Goal: Task Accomplishment & Management: Manage account settings

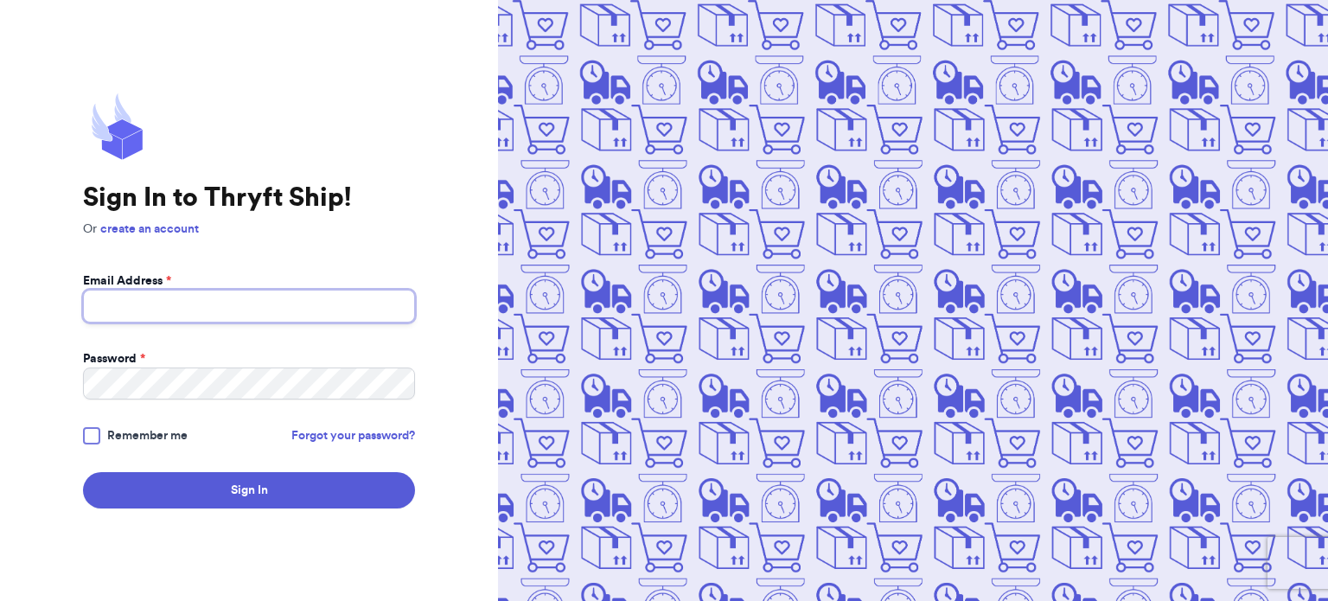
type input "[DOMAIN_NAME][EMAIL_ADDRESS][DOMAIN_NAME]"
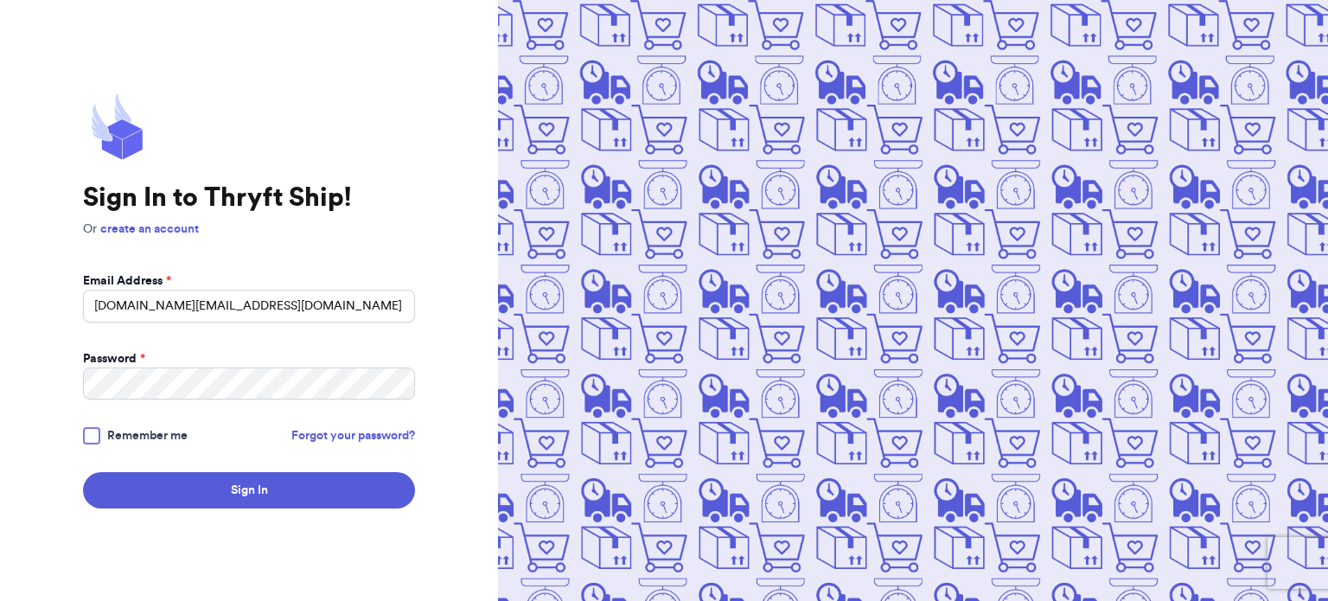
click at [314, 511] on div "Sign In to Thryft Ship! Or create an account Email Address * [DOMAIN_NAME][EMAI…" at bounding box center [249, 300] width 498 height 601
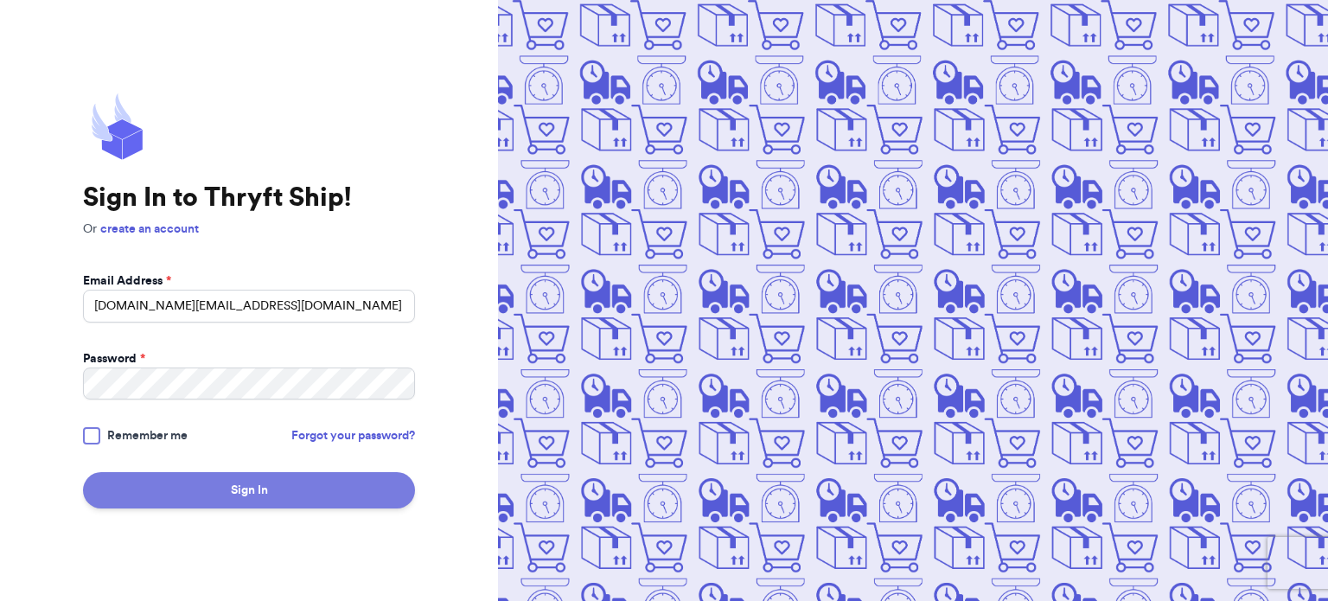
click at [325, 494] on button "Sign In" at bounding box center [249, 490] width 332 height 36
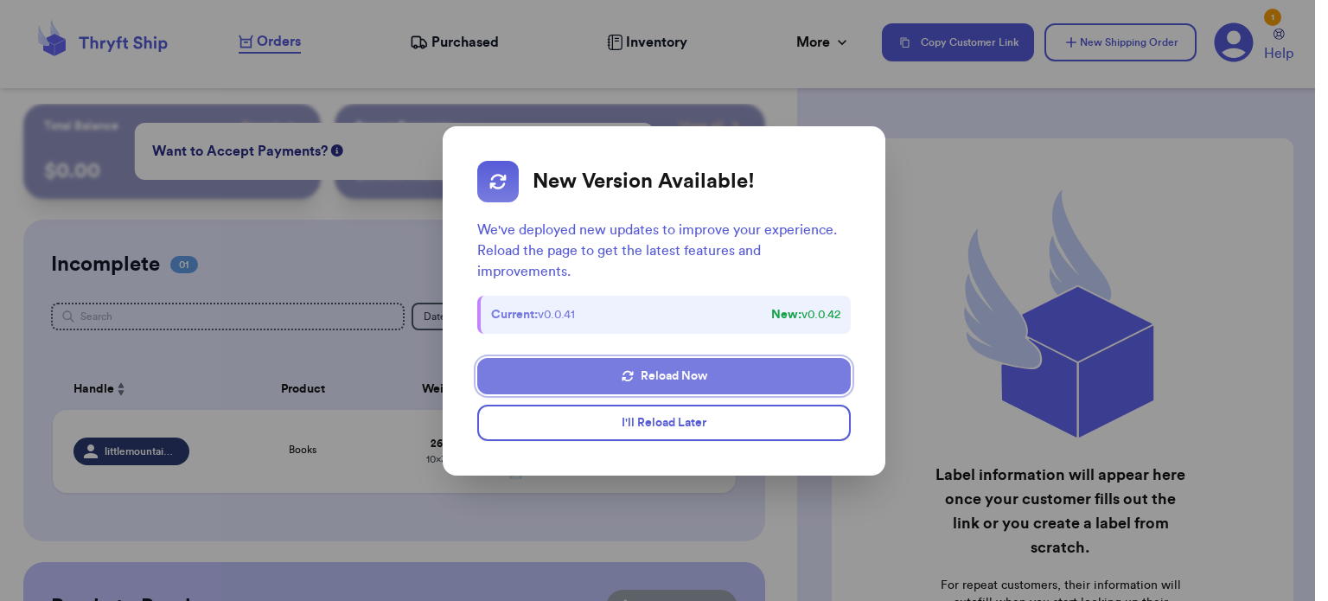
click at [757, 378] on button "Reload Now" at bounding box center [663, 376] width 373 height 36
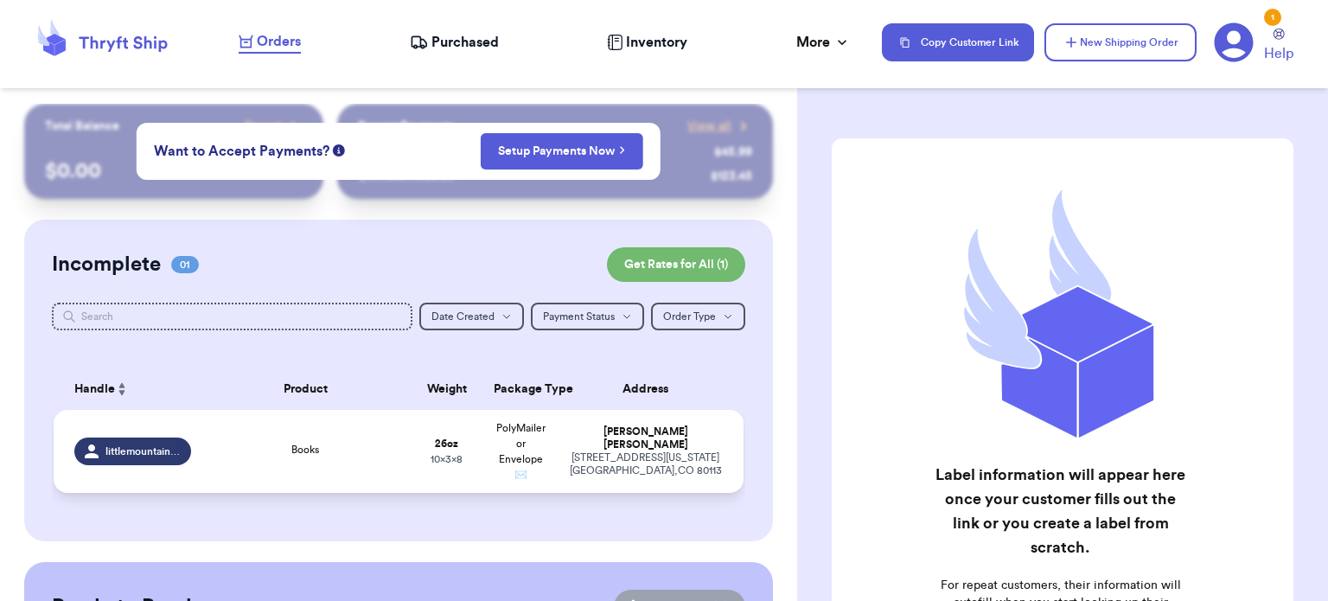
click at [621, 451] on div "[STREET_ADDRESS][US_STATE]" at bounding box center [645, 464] width 155 height 26
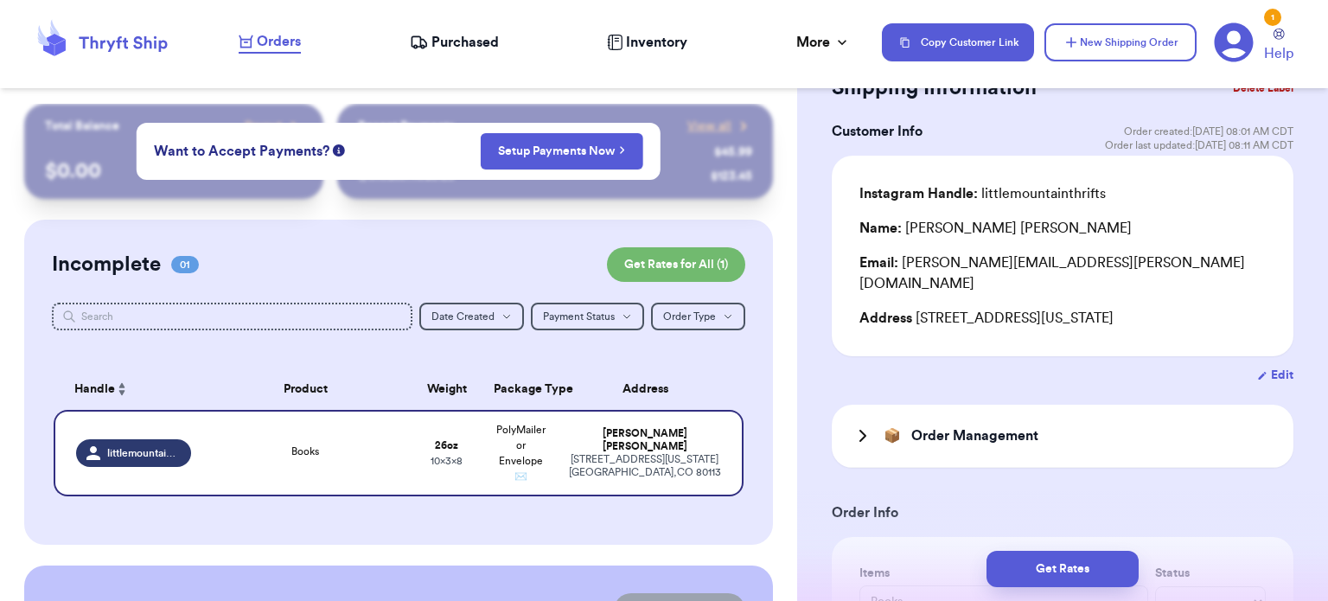
scroll to position [75, 0]
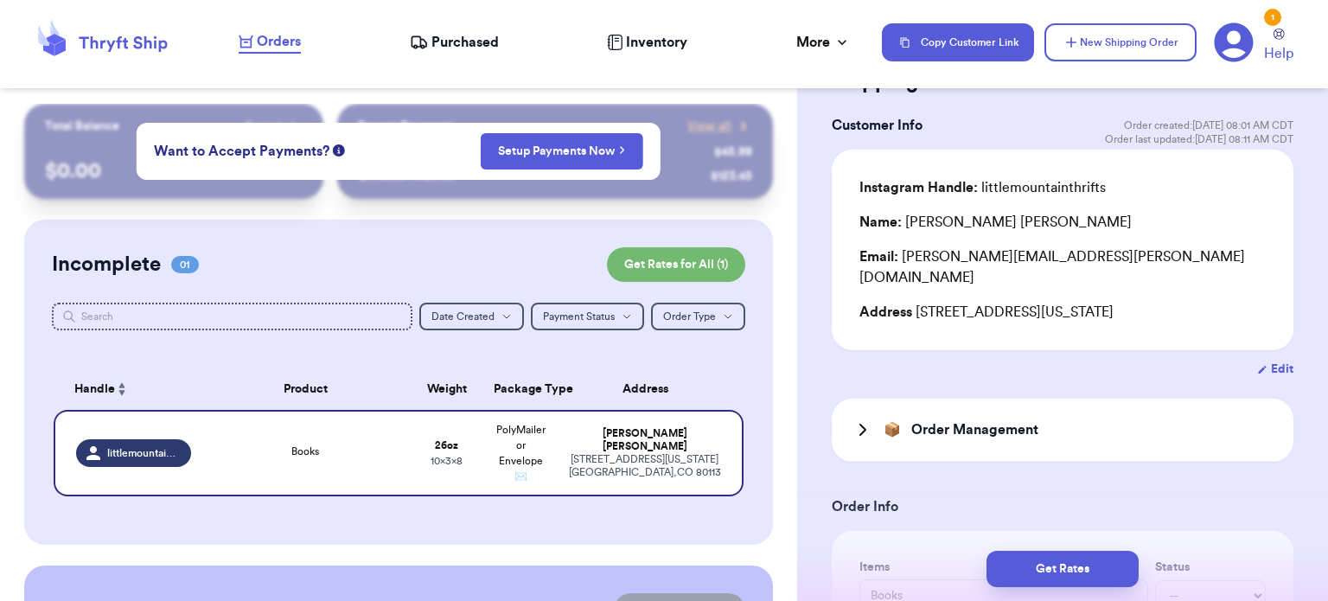
click at [999, 419] on h3 "Order Management" at bounding box center [974, 429] width 127 height 21
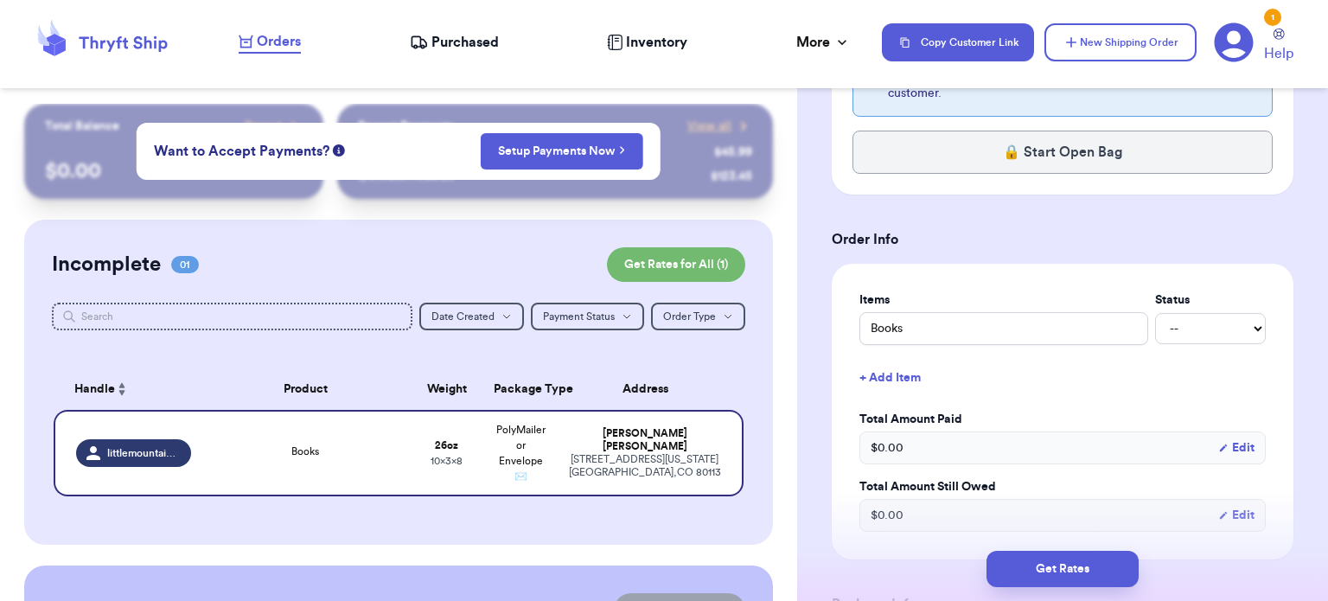
scroll to position [556, 0]
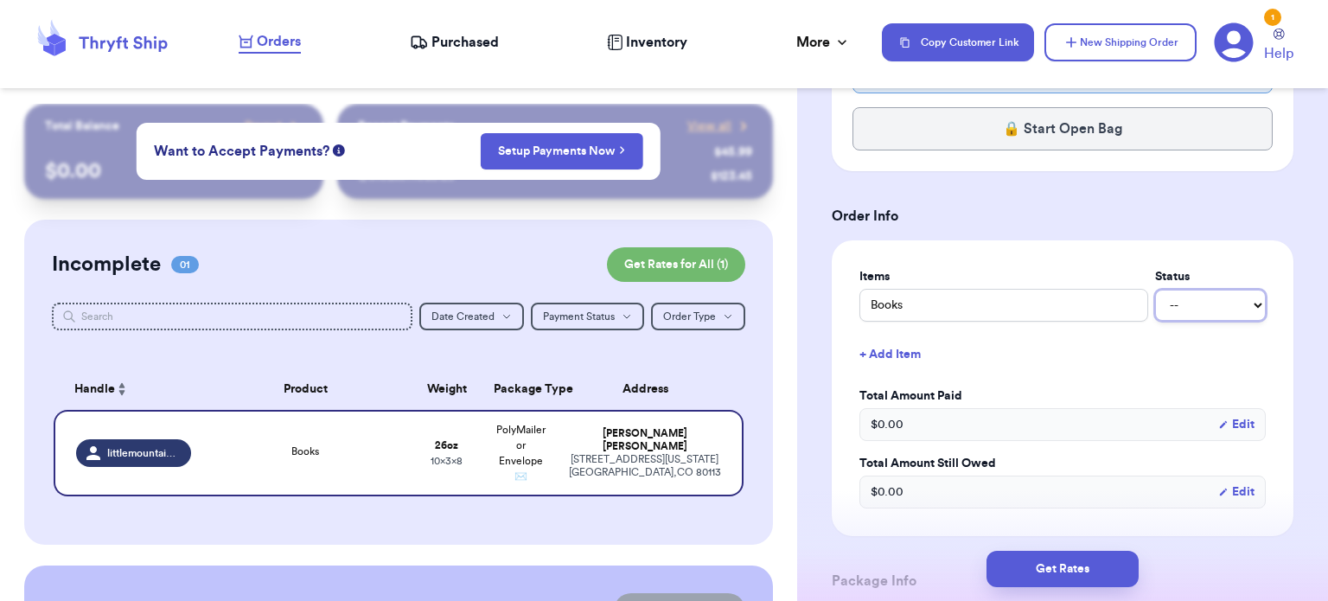
click at [1193, 290] on select "-- Paid Owes" at bounding box center [1210, 305] width 111 height 31
select select "paid"
click at [1155, 290] on select "-- Paid Owes" at bounding box center [1210, 305] width 111 height 31
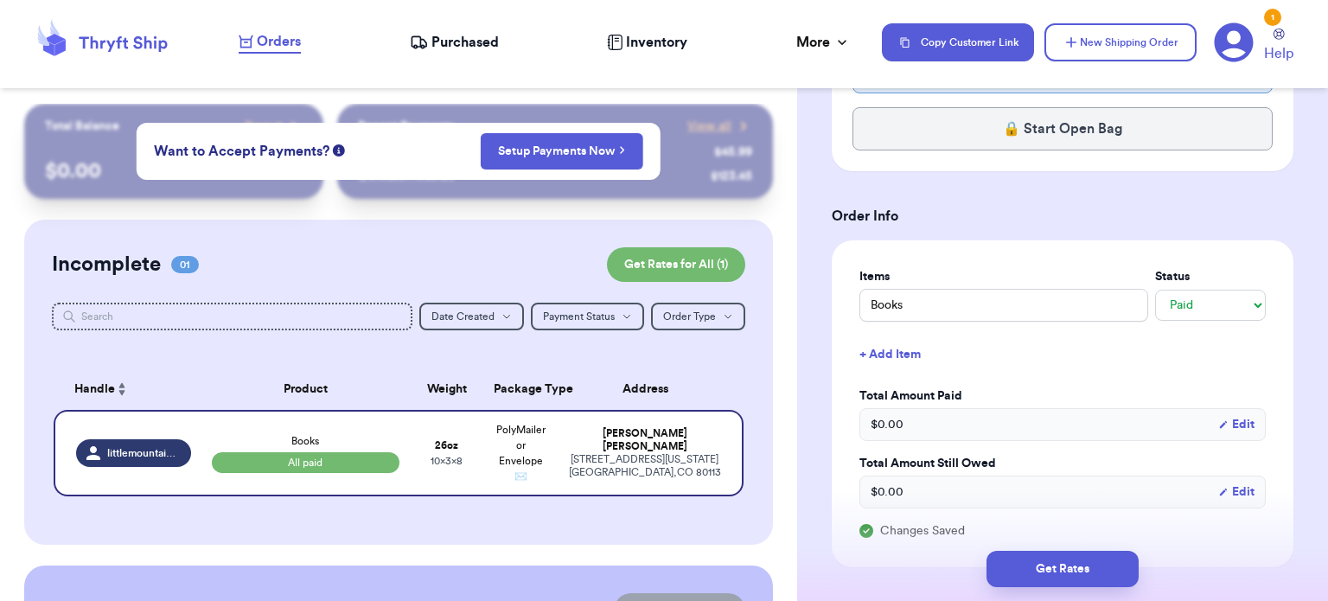
click at [1041, 408] on div "$ 0.00 Edit" at bounding box center [1062, 424] width 406 height 33
click at [1218, 416] on button "Edit" at bounding box center [1236, 424] width 36 height 17
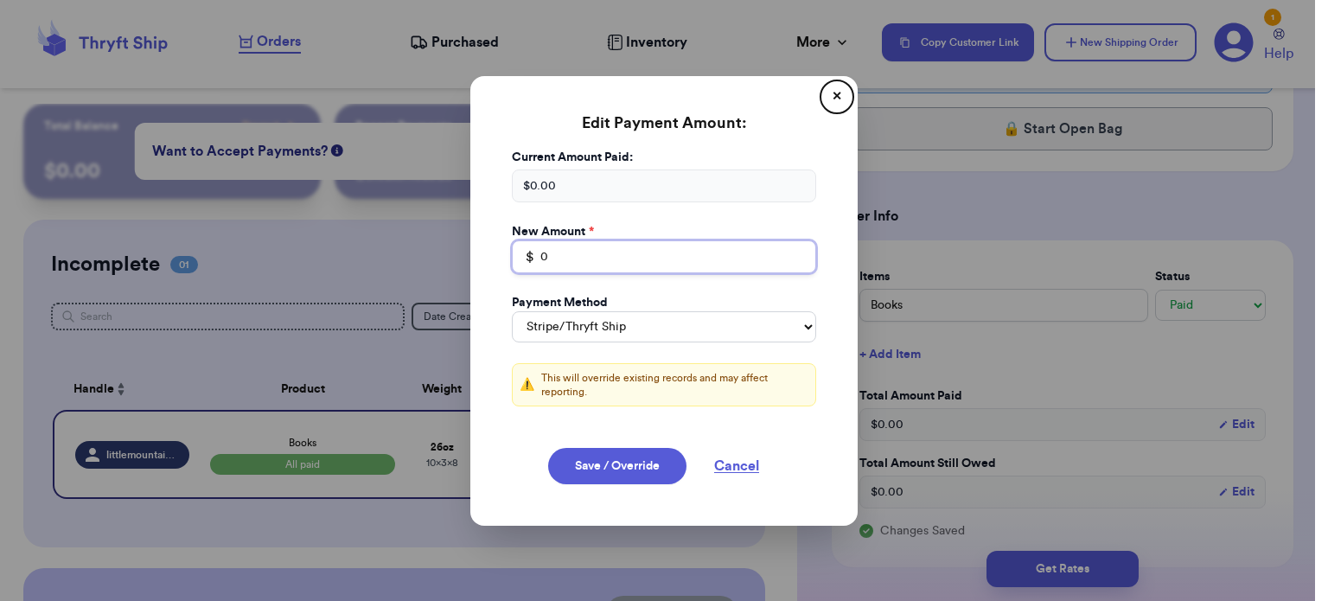
click at [671, 265] on input "0" at bounding box center [664, 256] width 304 height 33
type input "12"
click at [656, 327] on select "Stripe/Thryft Ship Venmo Cash App PayPal Zelle Cash Other" at bounding box center [664, 326] width 304 height 31
select select "venmo"
click at [512, 311] on select "Stripe/Thryft Ship Venmo Cash App PayPal Zelle Cash Other" at bounding box center [664, 326] width 304 height 31
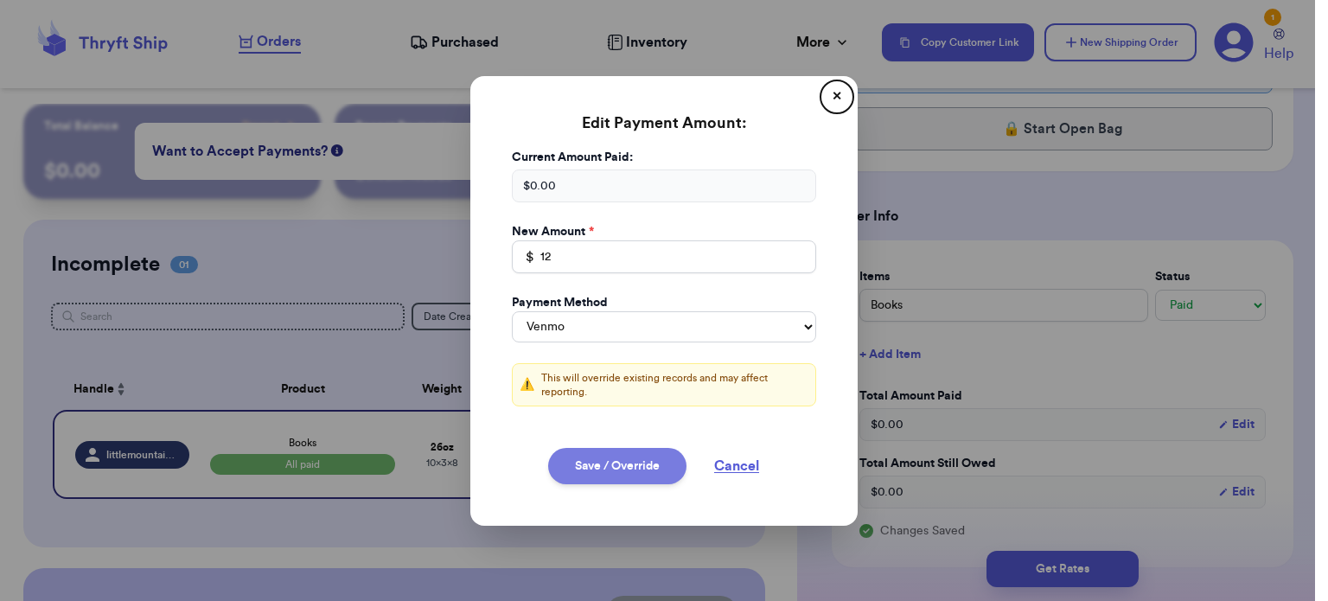
click at [615, 462] on button "Save / Override" at bounding box center [617, 466] width 138 height 36
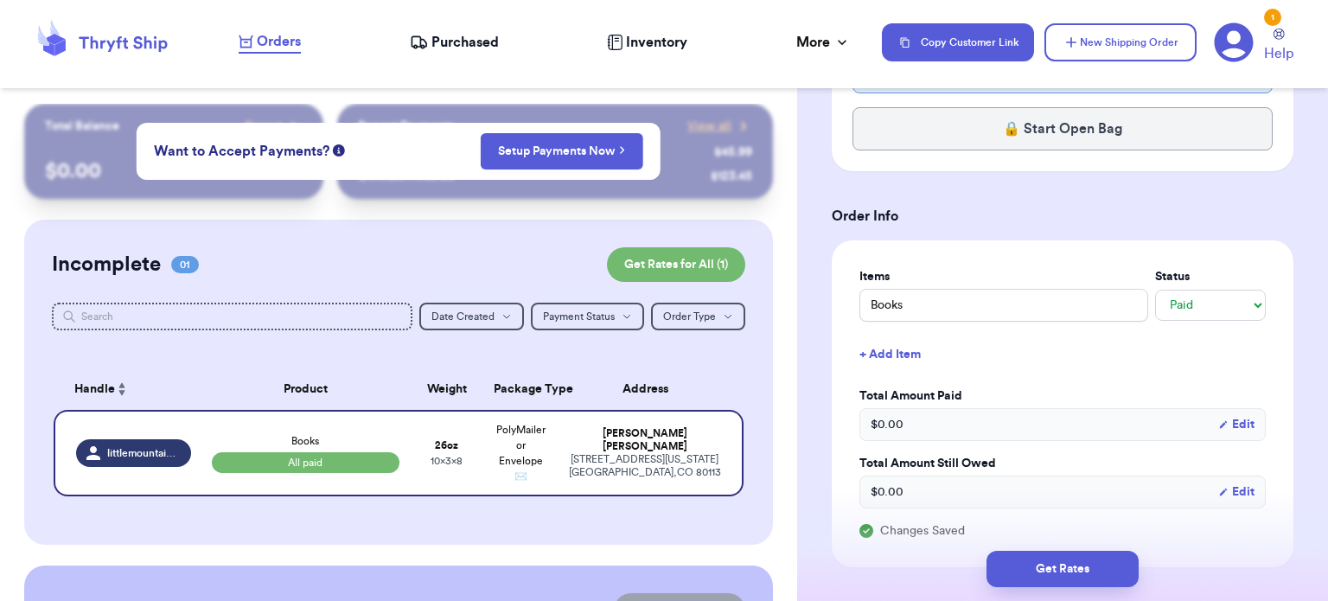
type input "12"
select select "venmo"
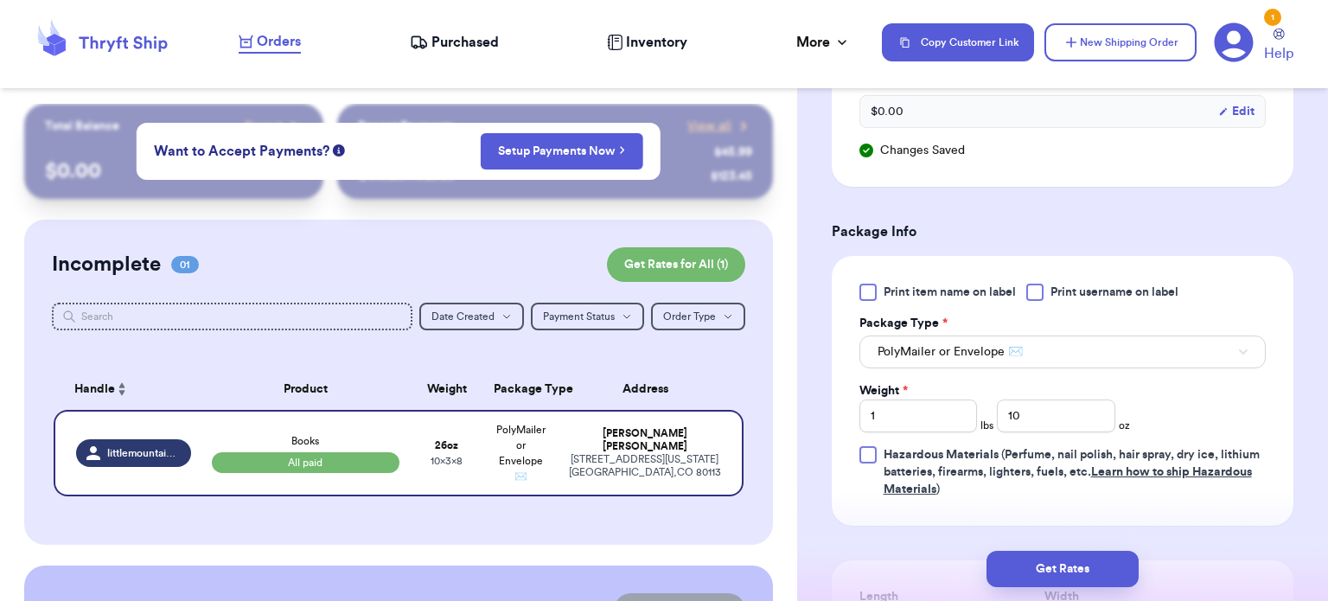
scroll to position [981, 0]
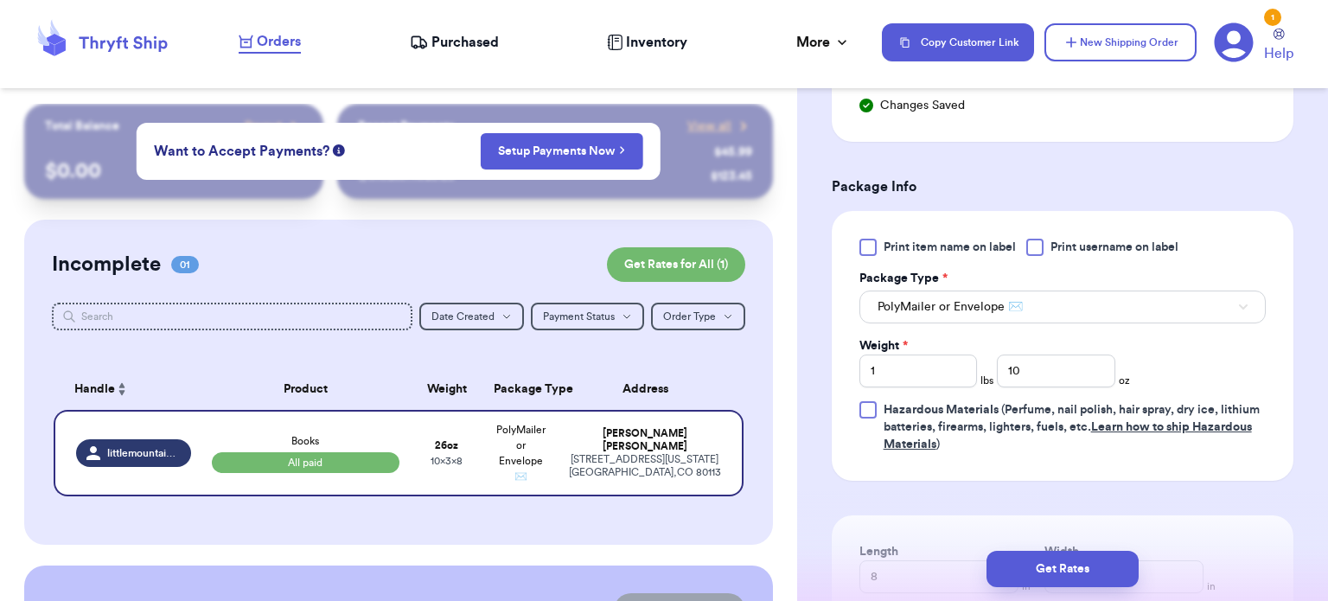
click at [1044, 364] on div "Print item name on label Print username on label Package Type * PolyMailer or E…" at bounding box center [1062, 346] width 406 height 214
click at [1040, 354] on input "10" at bounding box center [1055, 370] width 118 height 33
type input "12"
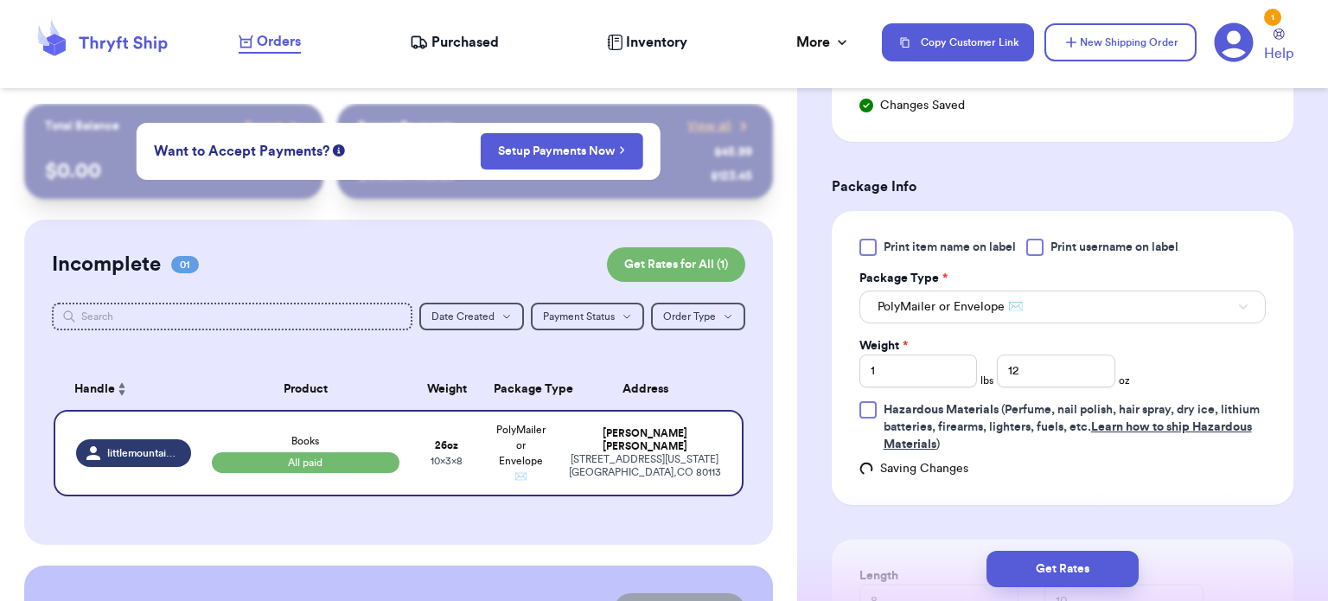
click at [1075, 432] on div "Print item name on label Print username on label Package Type * PolyMailer or E…" at bounding box center [1062, 358] width 462 height 294
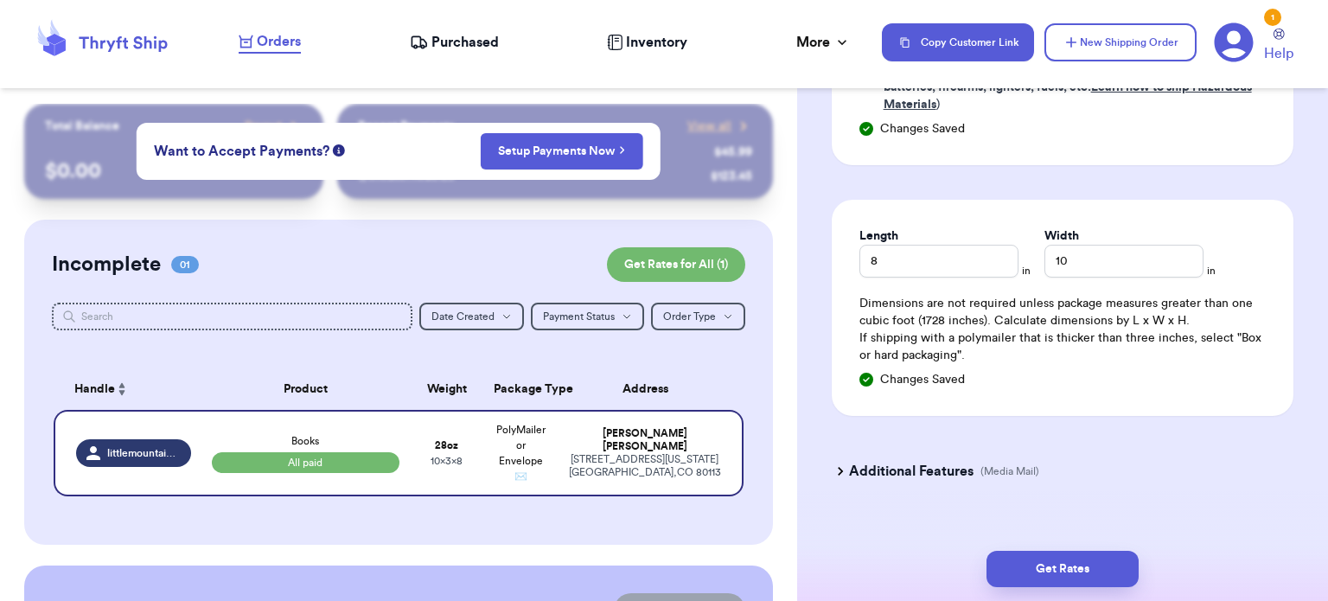
scroll to position [1322, 0]
click at [992, 454] on div "Additional Features (Media Mail)" at bounding box center [1052, 469] width 462 height 41
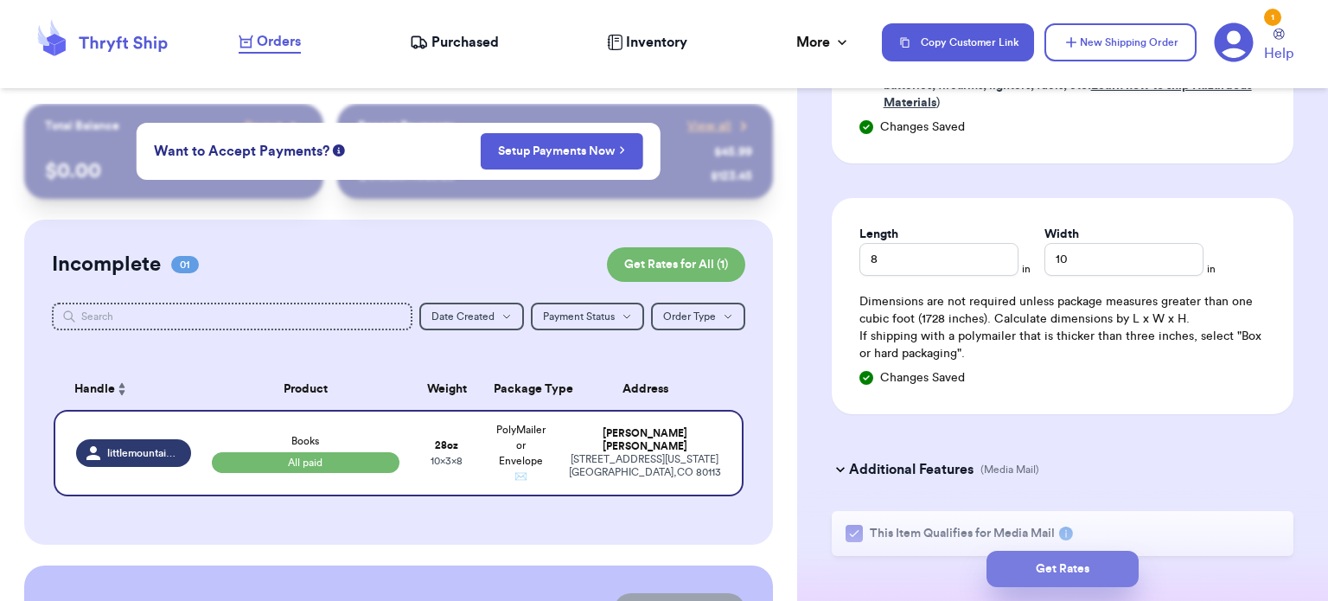
click at [1032, 577] on button "Get Rates" at bounding box center [1062, 569] width 152 height 36
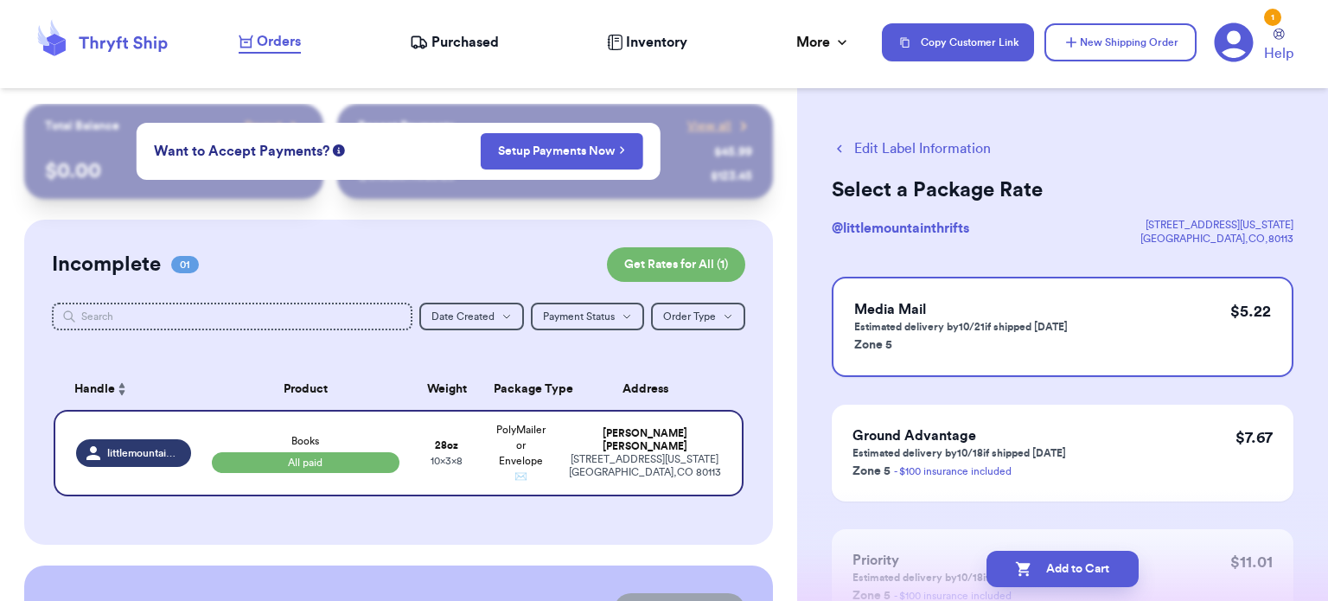
click at [874, 150] on button "Edit Label Information" at bounding box center [910, 148] width 159 height 21
select select "paid"
select select "venmo"
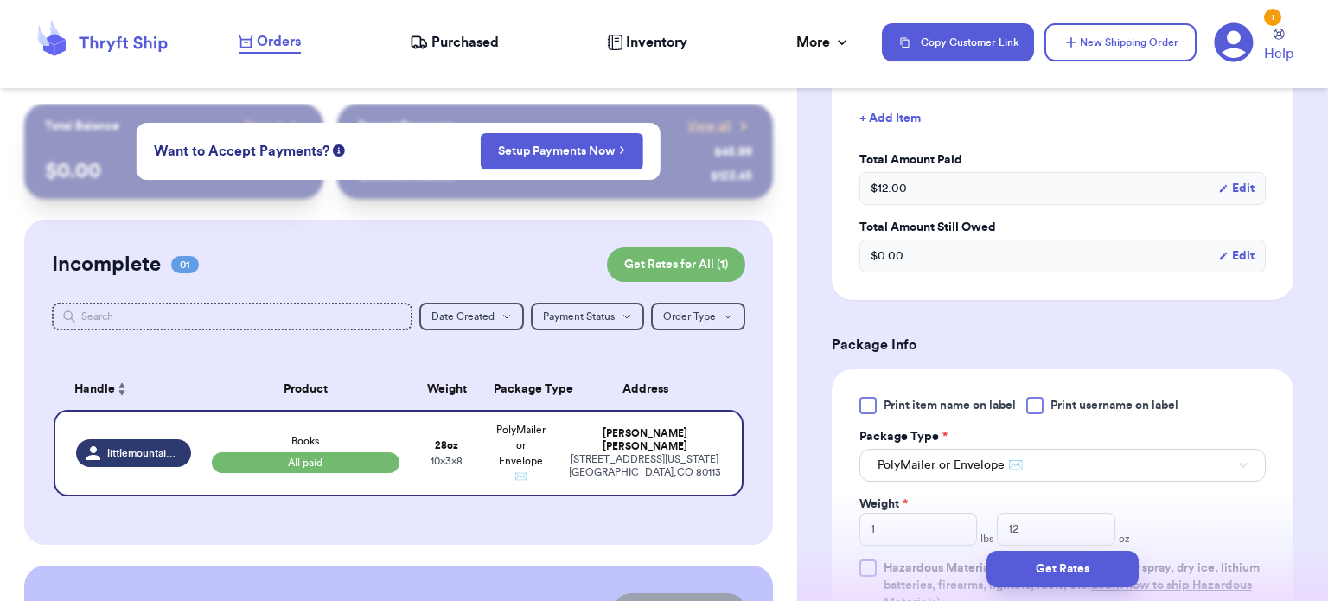
scroll to position [602, 0]
click at [1057, 564] on button "Get Rates" at bounding box center [1062, 569] width 152 height 36
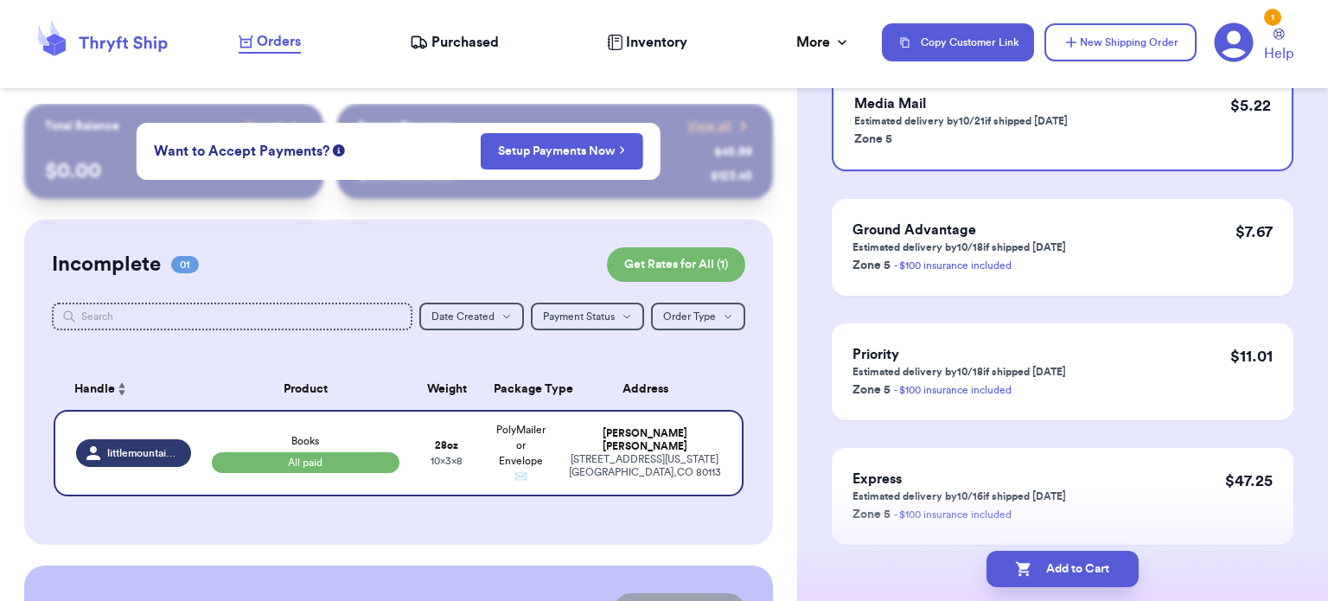
scroll to position [270, 0]
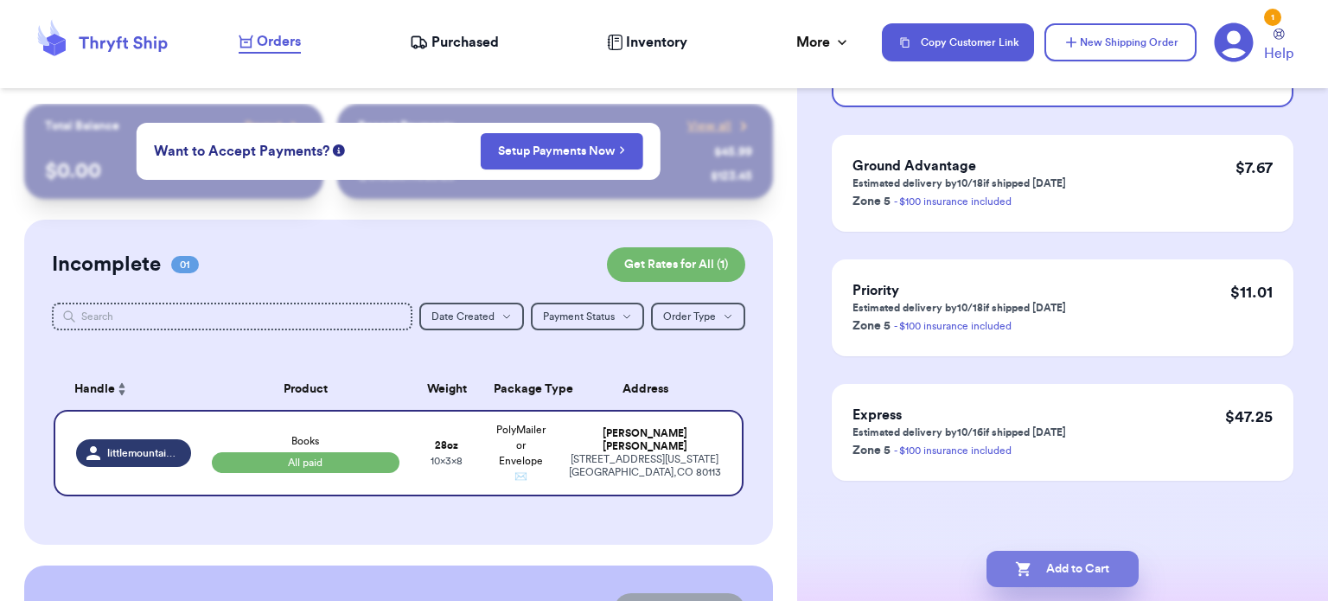
click at [1043, 577] on button "Add to Cart" at bounding box center [1062, 569] width 152 height 36
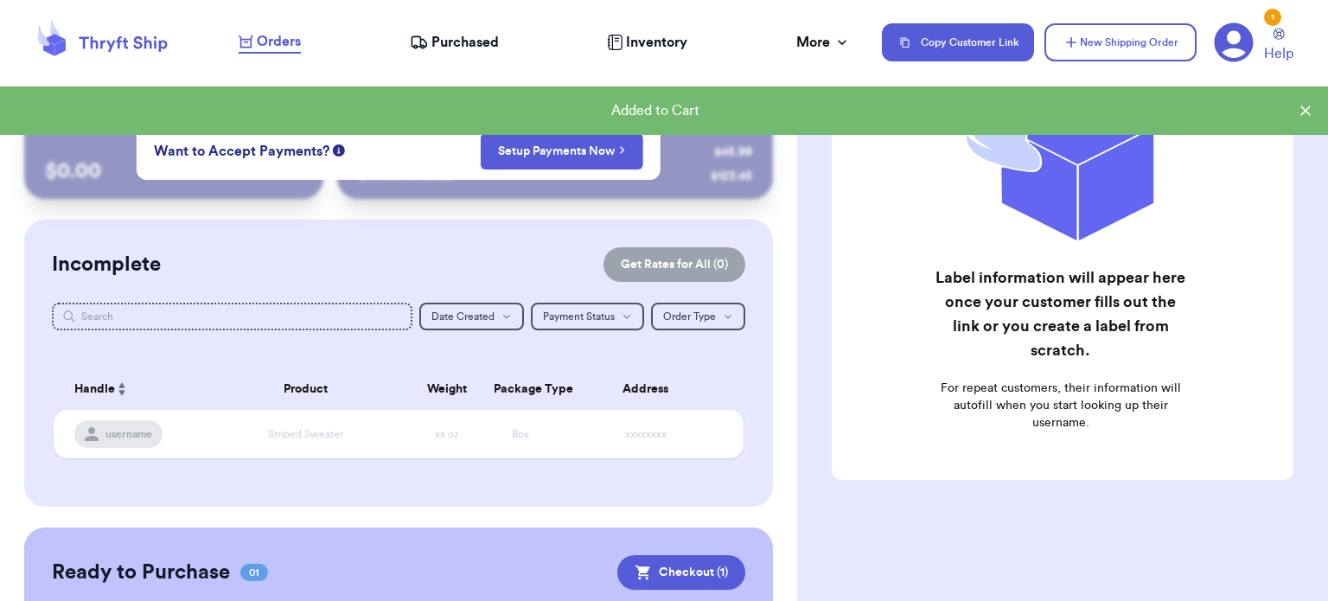
scroll to position [188, 0]
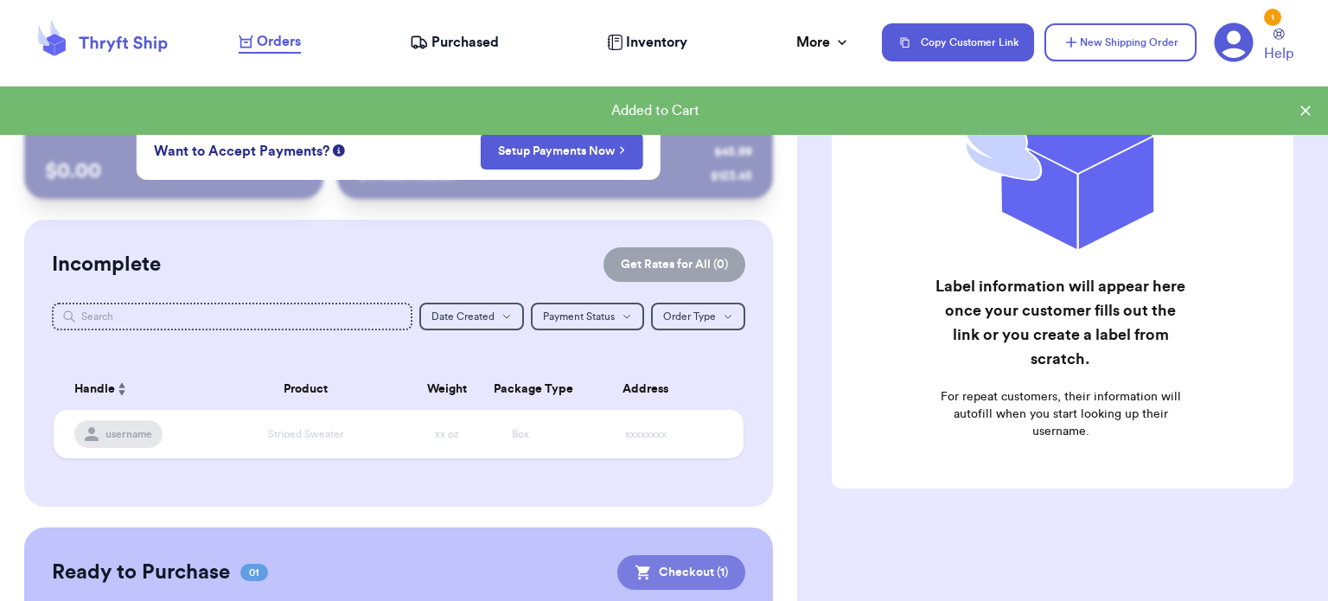
click at [671, 559] on button "Checkout ( 1 )" at bounding box center [681, 572] width 128 height 35
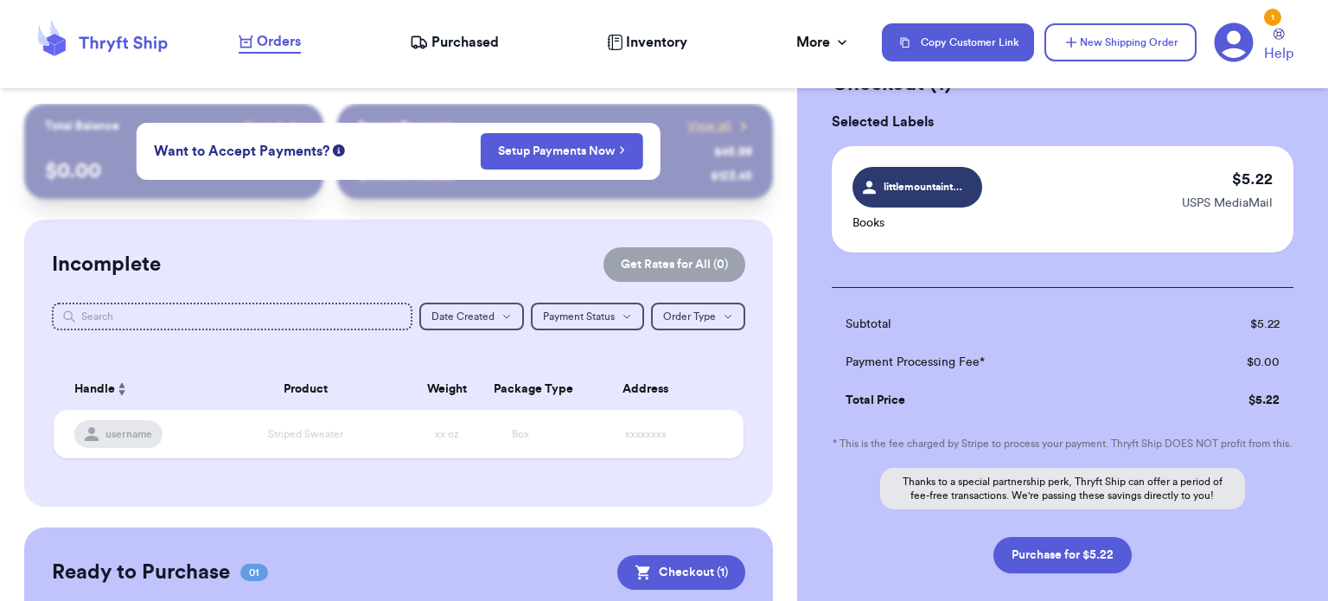
scroll to position [175, 0]
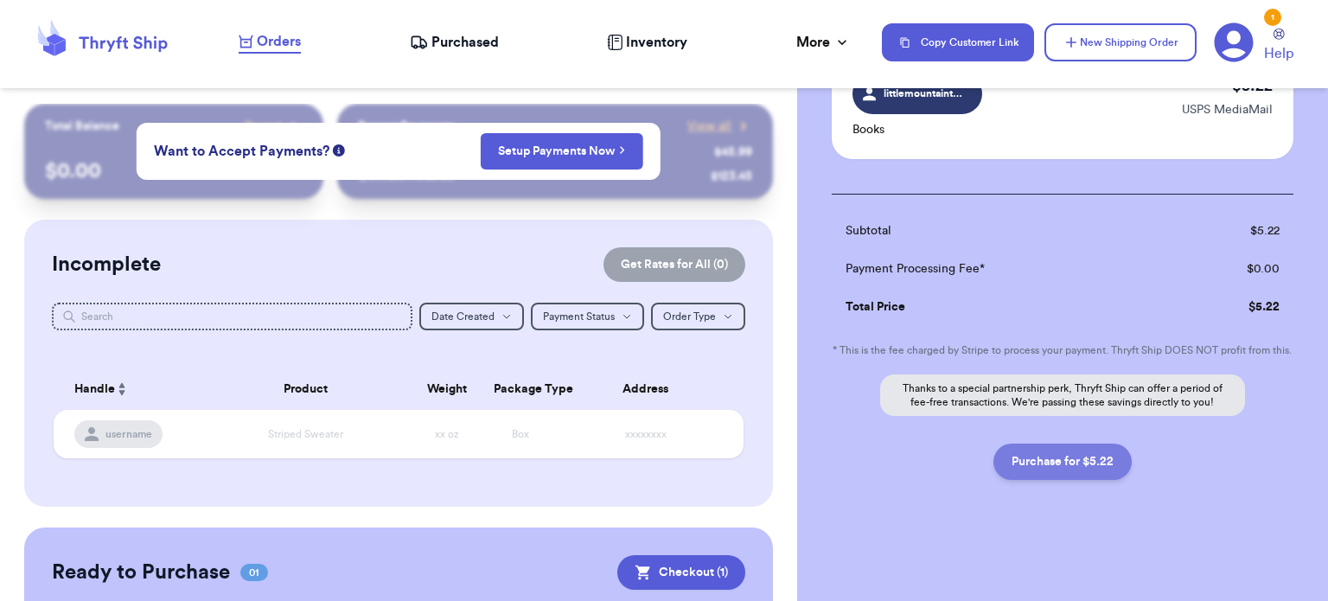
click at [1069, 473] on button "Purchase for $5.22" at bounding box center [1062, 461] width 138 height 36
checkbox input "false"
checkbox input "true"
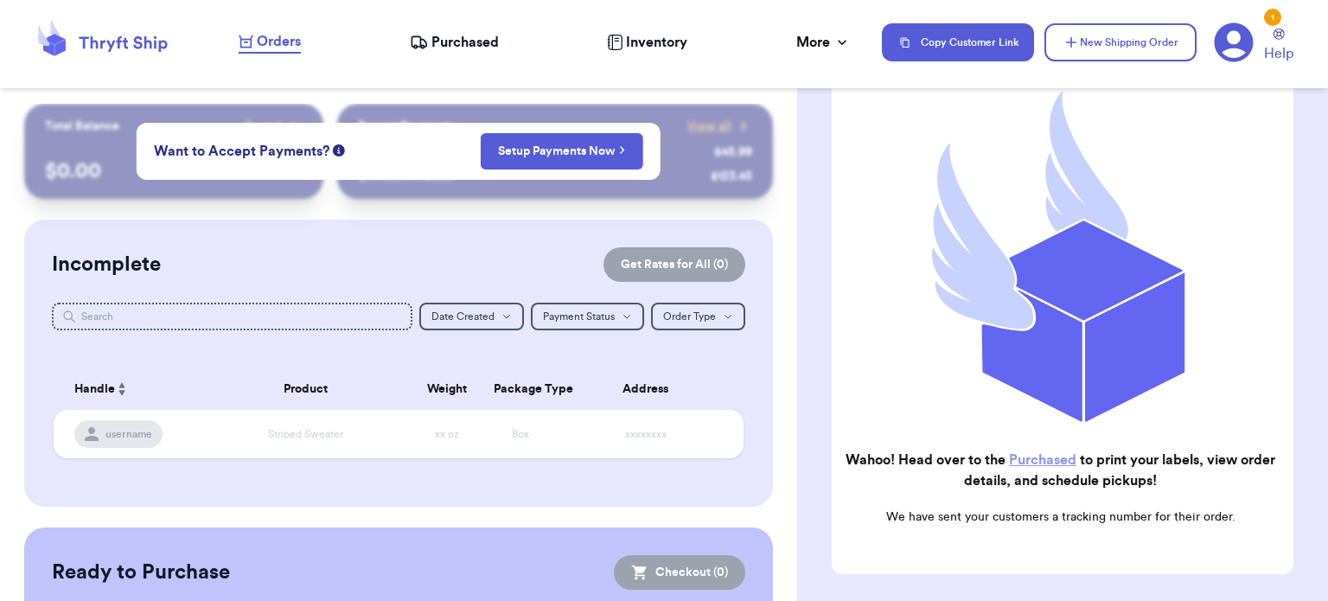
click at [454, 71] on header "Orders Purchased Inventory More Stats Completed Orders Payments Payouts Copy Cu…" at bounding box center [664, 44] width 1328 height 88
click at [456, 61] on nav "Orders Purchased Inventory More Stats Completed Orders Payments Payouts Copy Cu…" at bounding box center [774, 42] width 1106 height 57
click at [453, 50] on span "Purchased" at bounding box center [464, 42] width 67 height 21
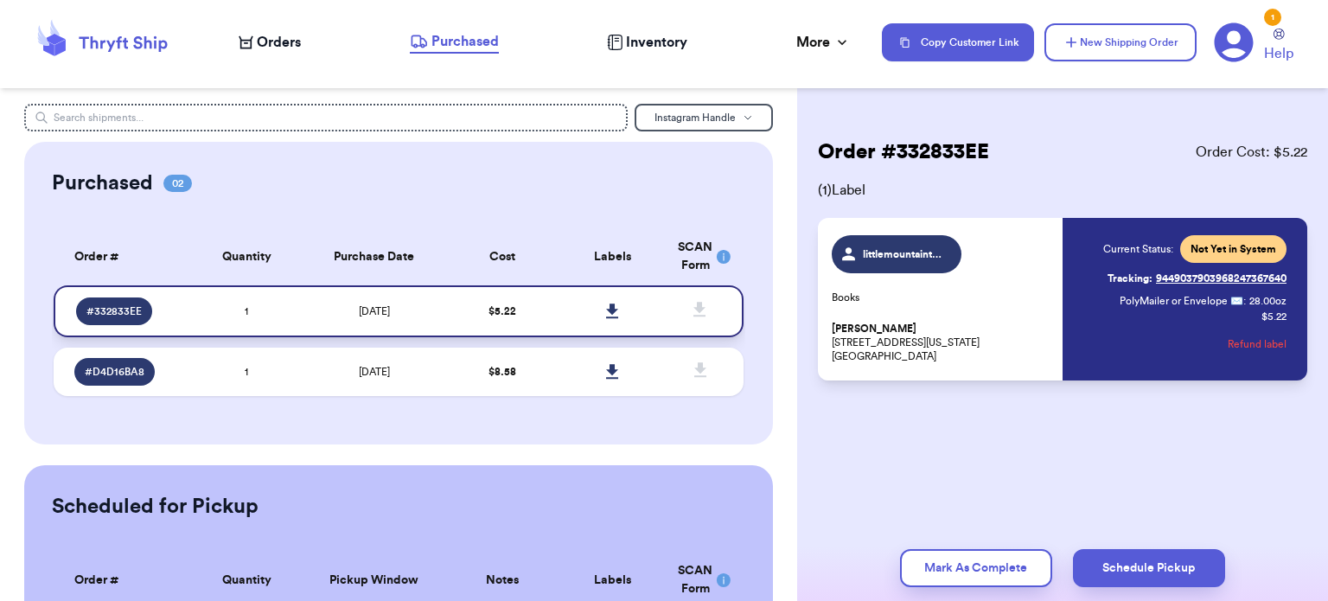
click at [606, 312] on icon at bounding box center [612, 310] width 12 height 15
click at [799, 506] on div "Order # 332833EE Order Cost: $ 5.22 ( 1 ) Label littlemountainthrifts Books [PE…" at bounding box center [1062, 311] width 531 height 415
